Goal: Information Seeking & Learning: Check status

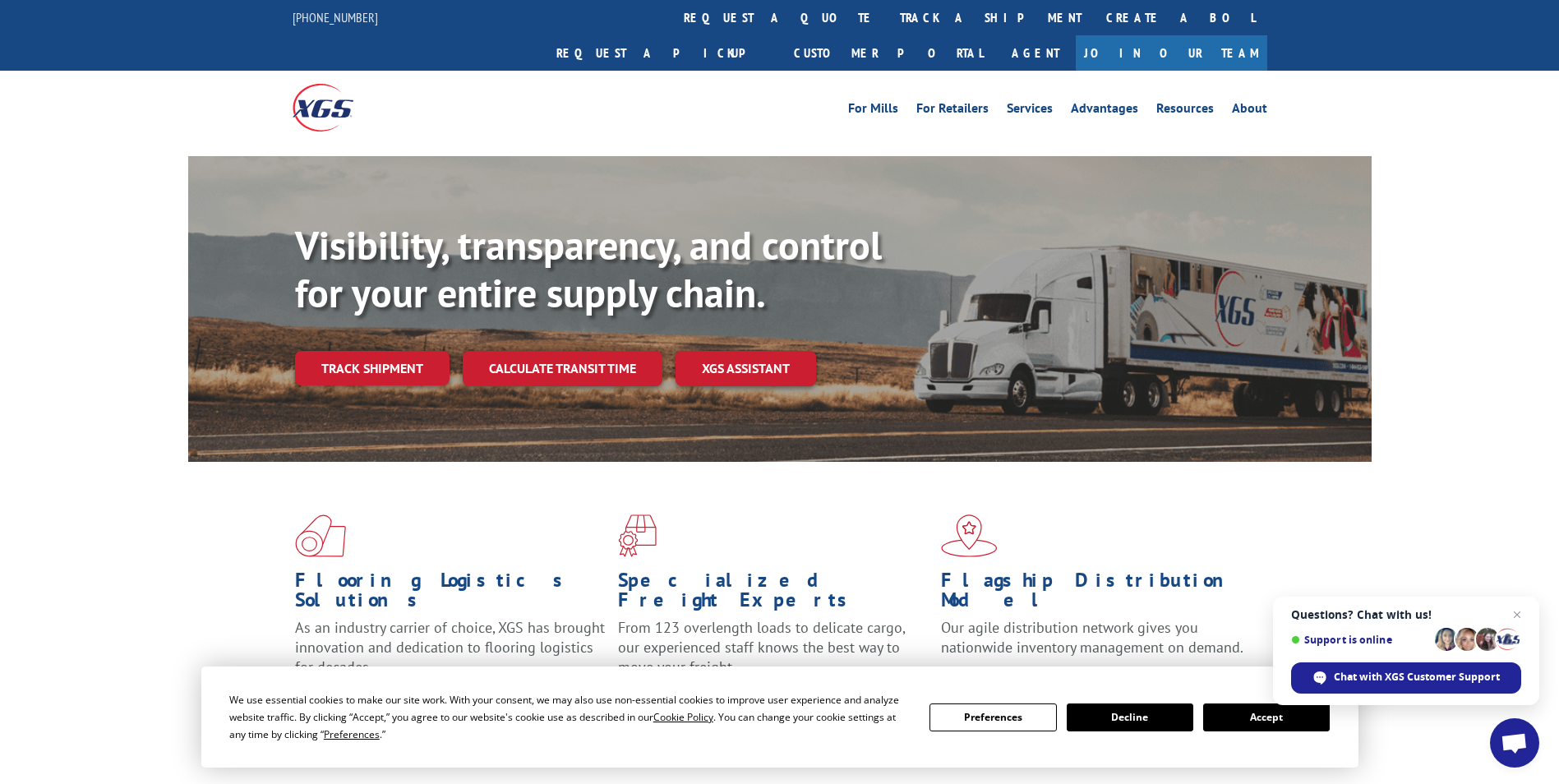
drag, startPoint x: 406, startPoint y: 326, endPoint x: 465, endPoint y: 334, distance: 59.5
click at [406, 351] on link "Track shipment" at bounding box center [373, 368] width 154 height 35
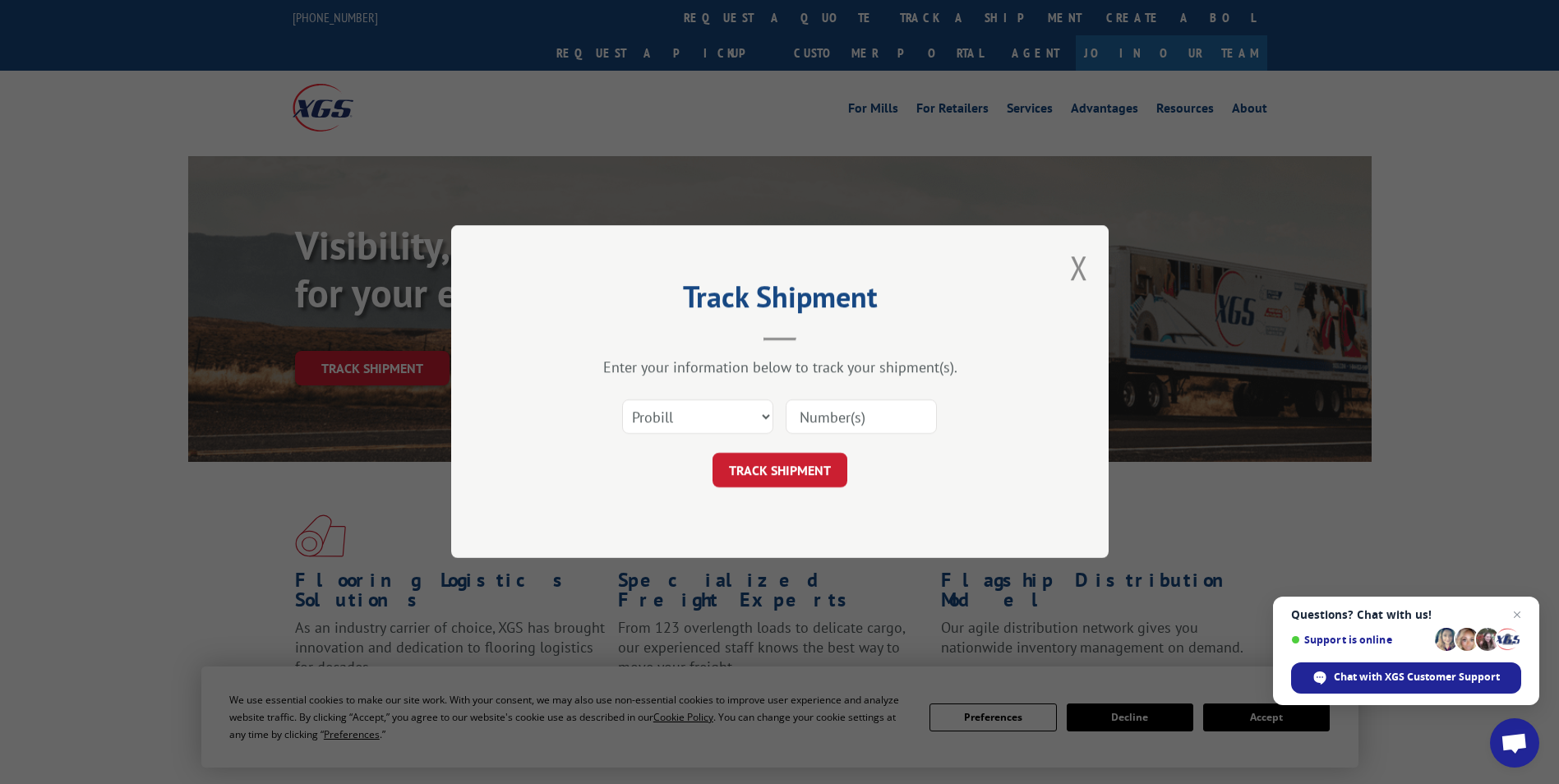
click at [837, 434] on input at bounding box center [861, 417] width 151 height 35
type input "17501796"
click at [759, 478] on button "TRACK SHIPMENT" at bounding box center [780, 471] width 134 height 35
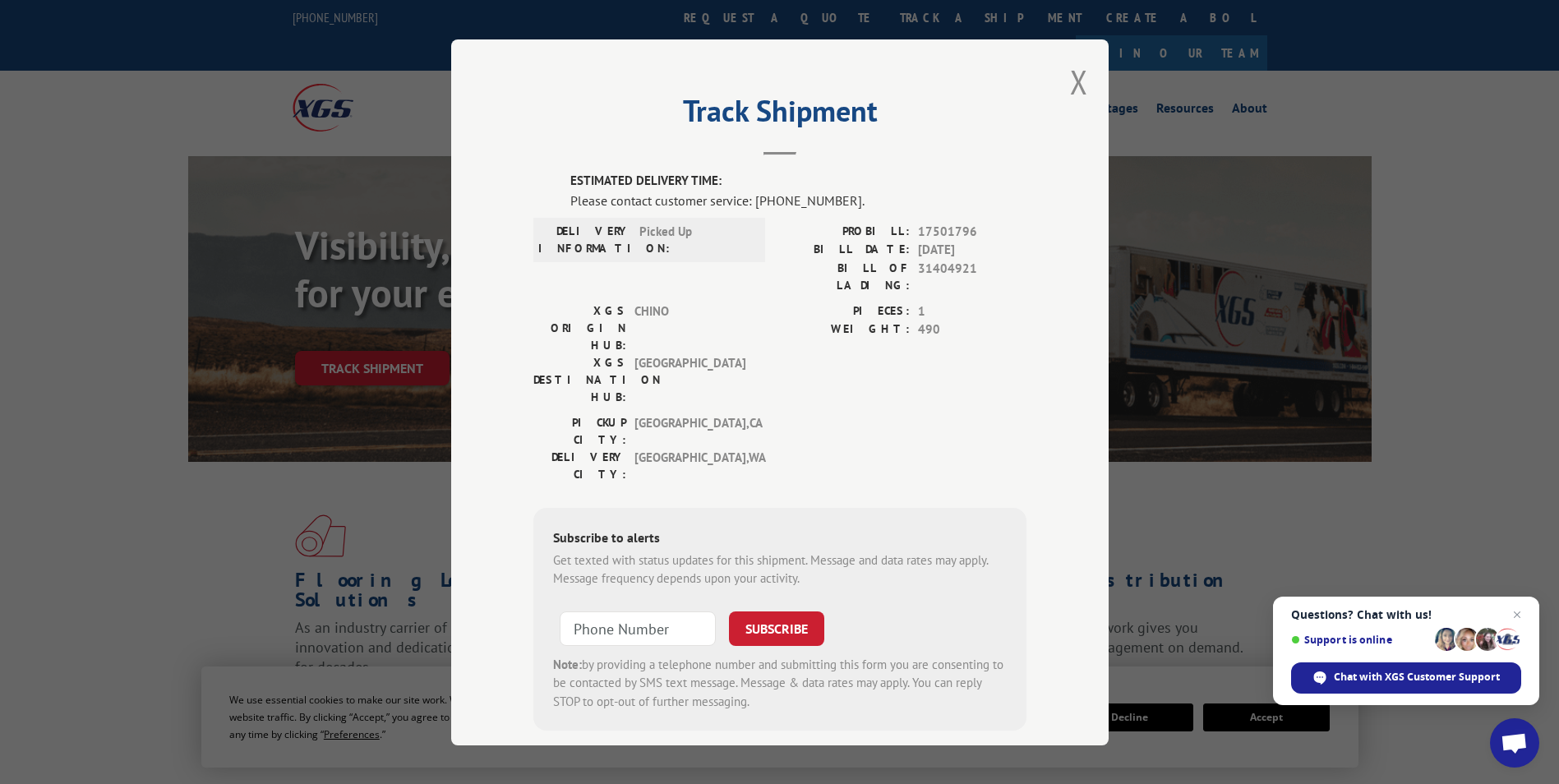
scroll to position [2, 0]
click at [1071, 75] on button "Close modal" at bounding box center [1079, 80] width 18 height 43
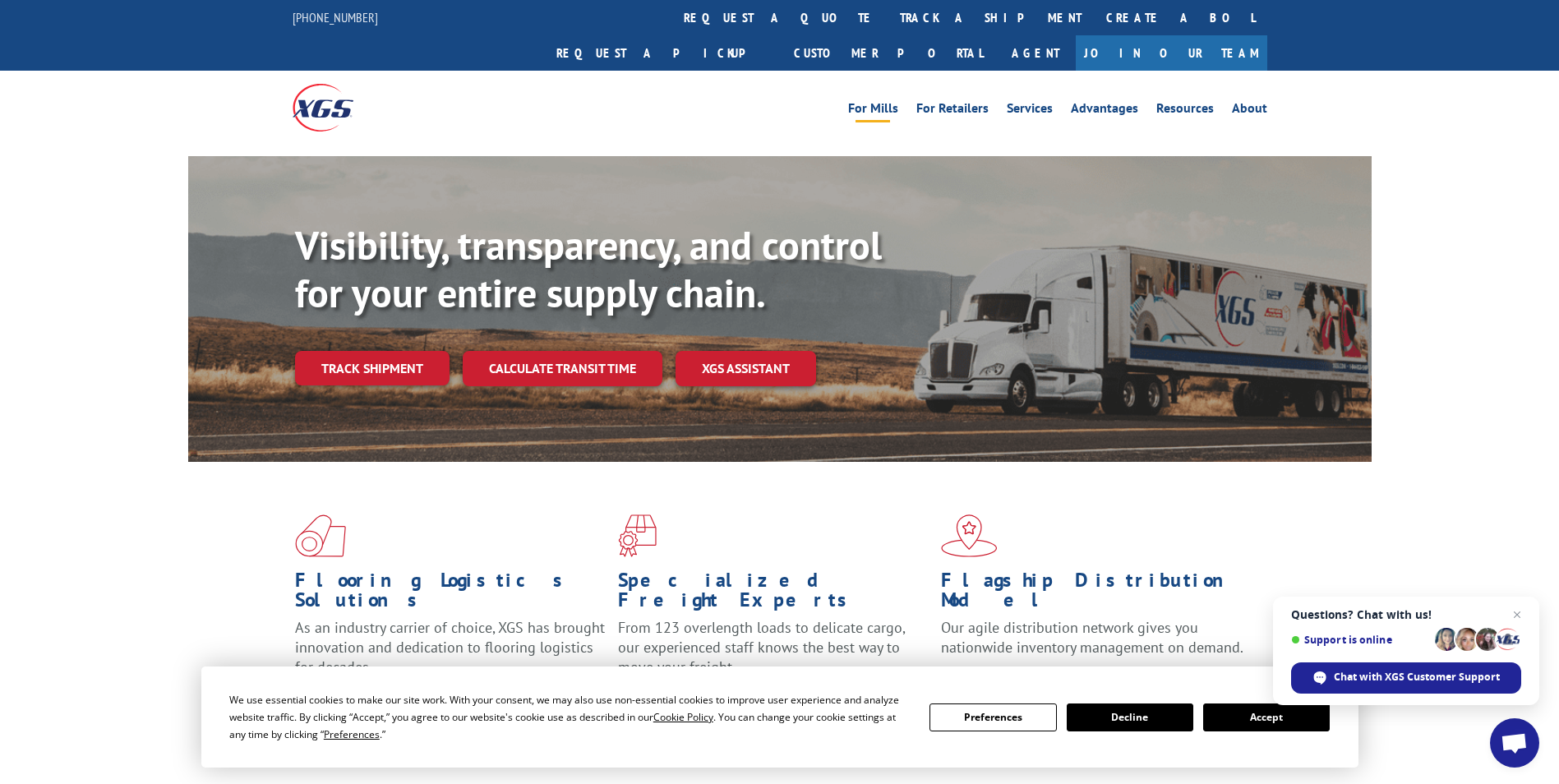
click at [879, 102] on link "For Mills" at bounding box center [873, 111] width 50 height 18
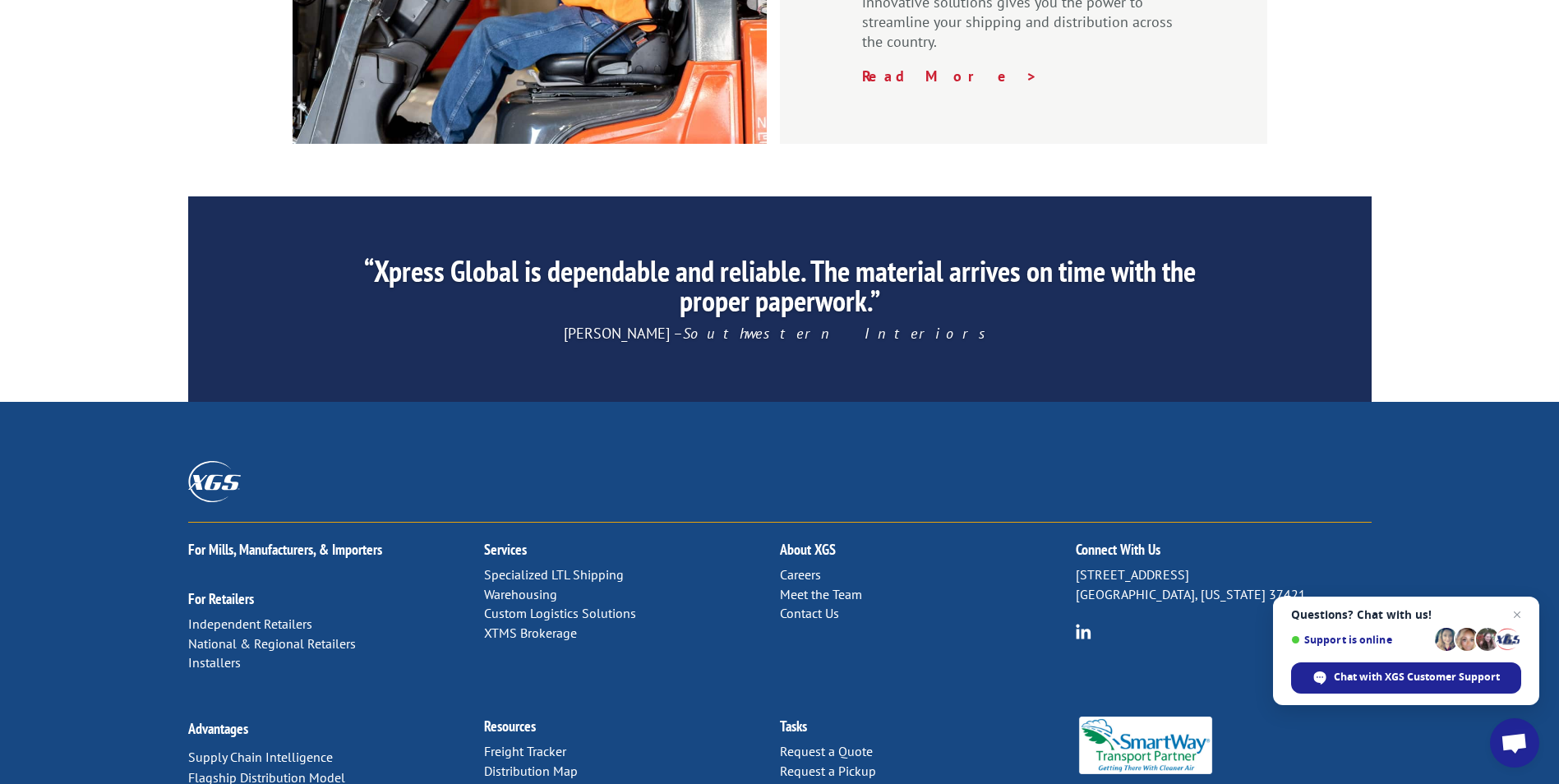
scroll to position [0, 0]
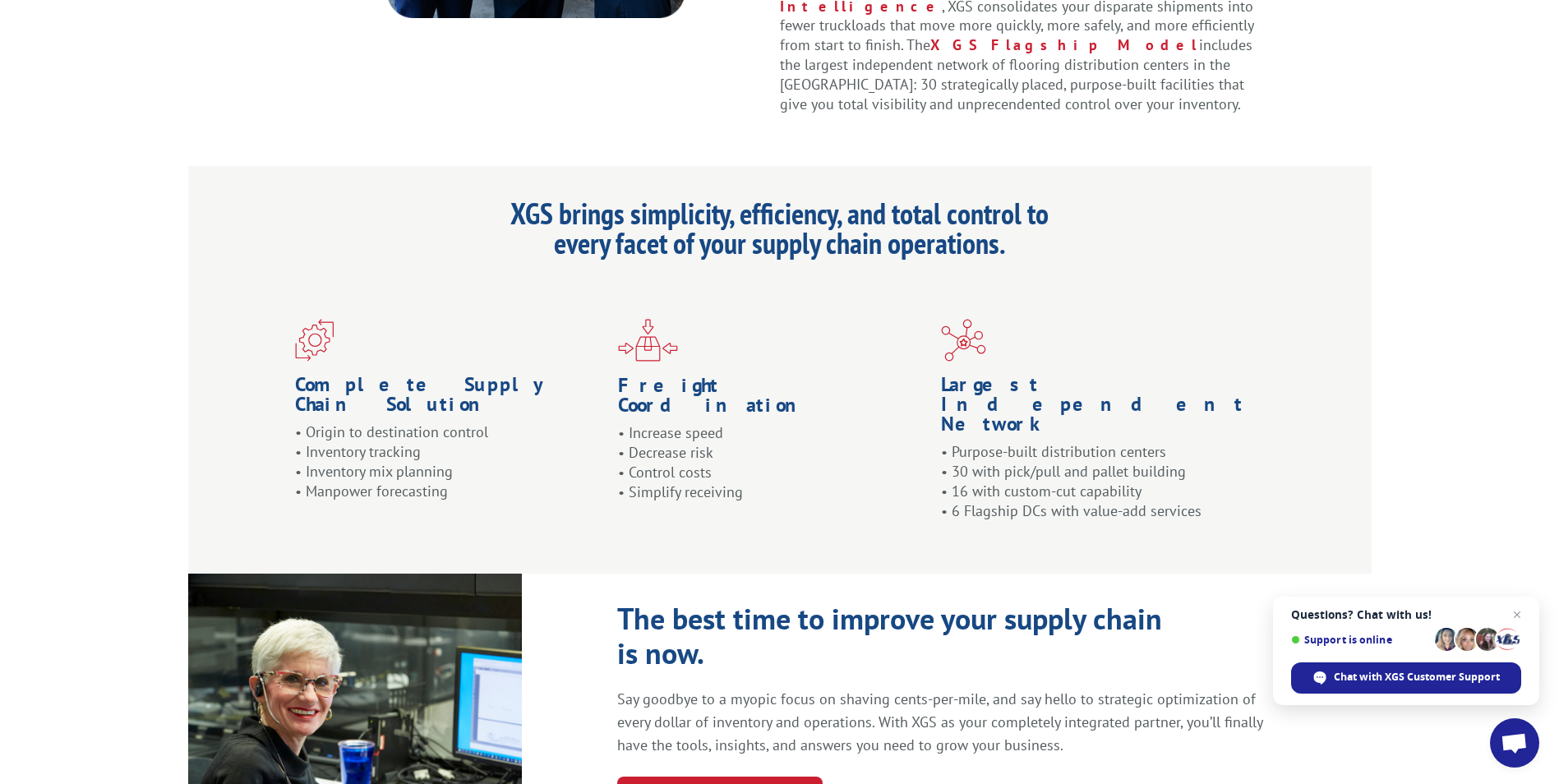
scroll to position [1479, 0]
